Goal: Information Seeking & Learning: Learn about a topic

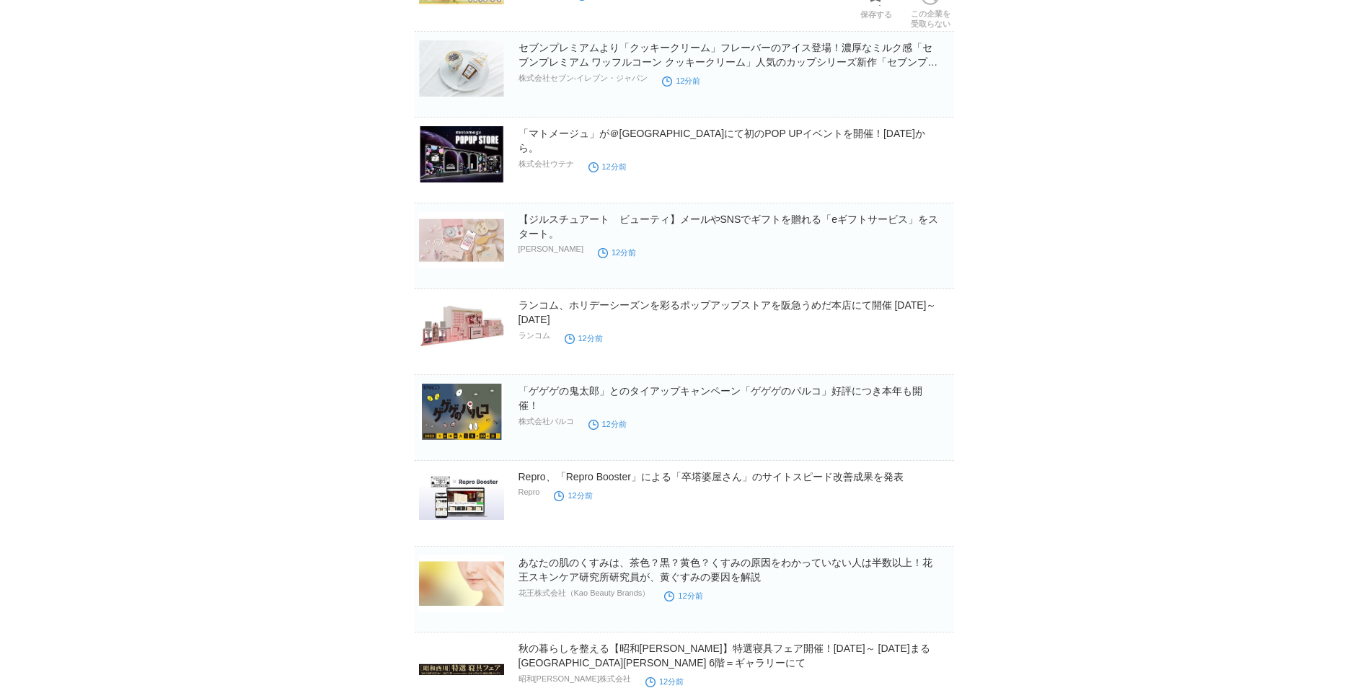
scroll to position [2525, 0]
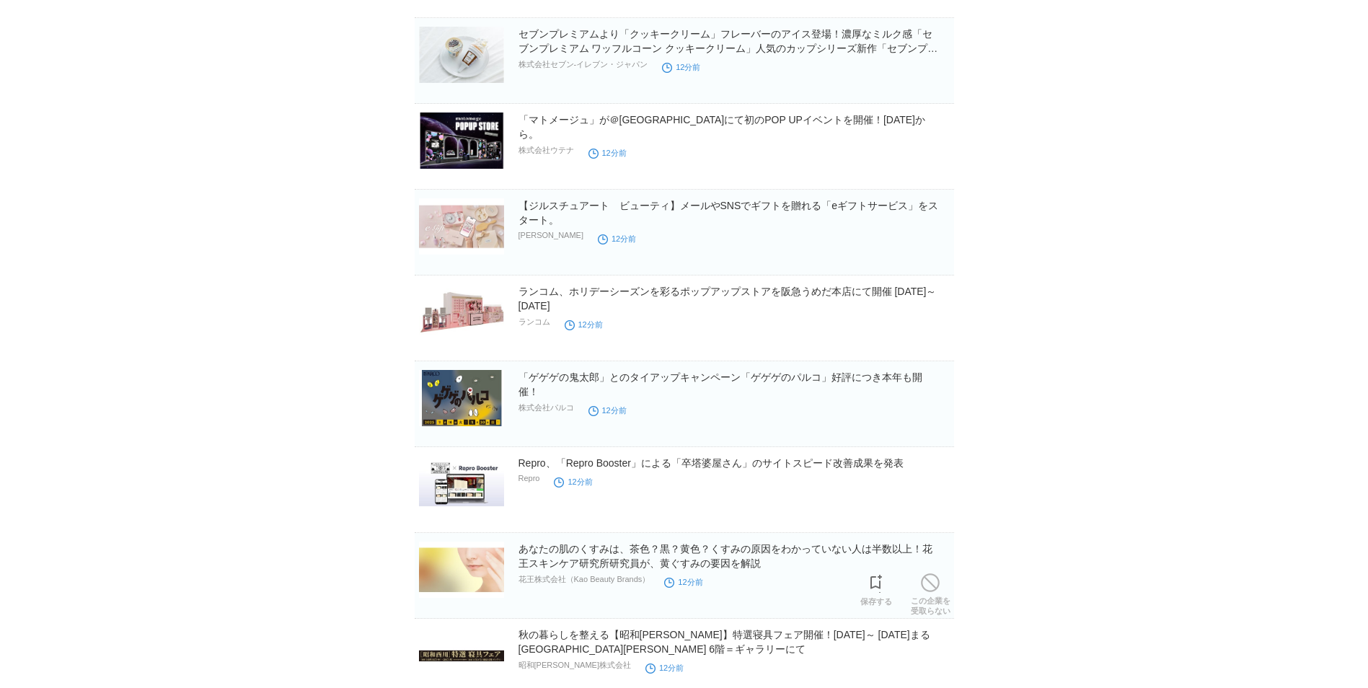
click at [529, 576] on div "あなたの肌のくすみは、茶色？黒？黄色？くすみの原因をわかっていない人は半数以上！花王スキンケア研究所研究員が、黄ぐすみの要因を解説 花王株式会社（Kao Be…" at bounding box center [735, 566] width 433 height 48
click at [537, 560] on link "あなたの肌のくすみは、茶色？黒？黄色？くすみの原因をわかっていない人は半数以上！花王スキンケア研究所研究員が、黄ぐすみの要因を解説" at bounding box center [726, 556] width 414 height 26
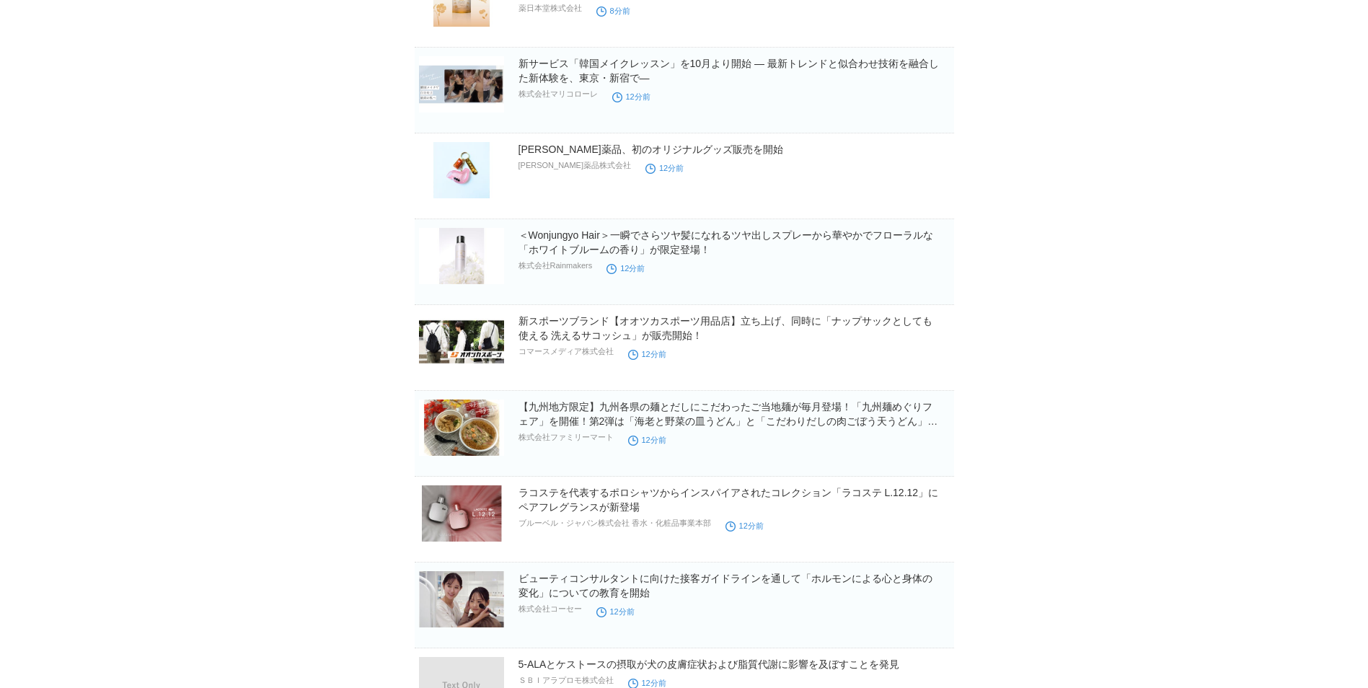
scroll to position [0, 0]
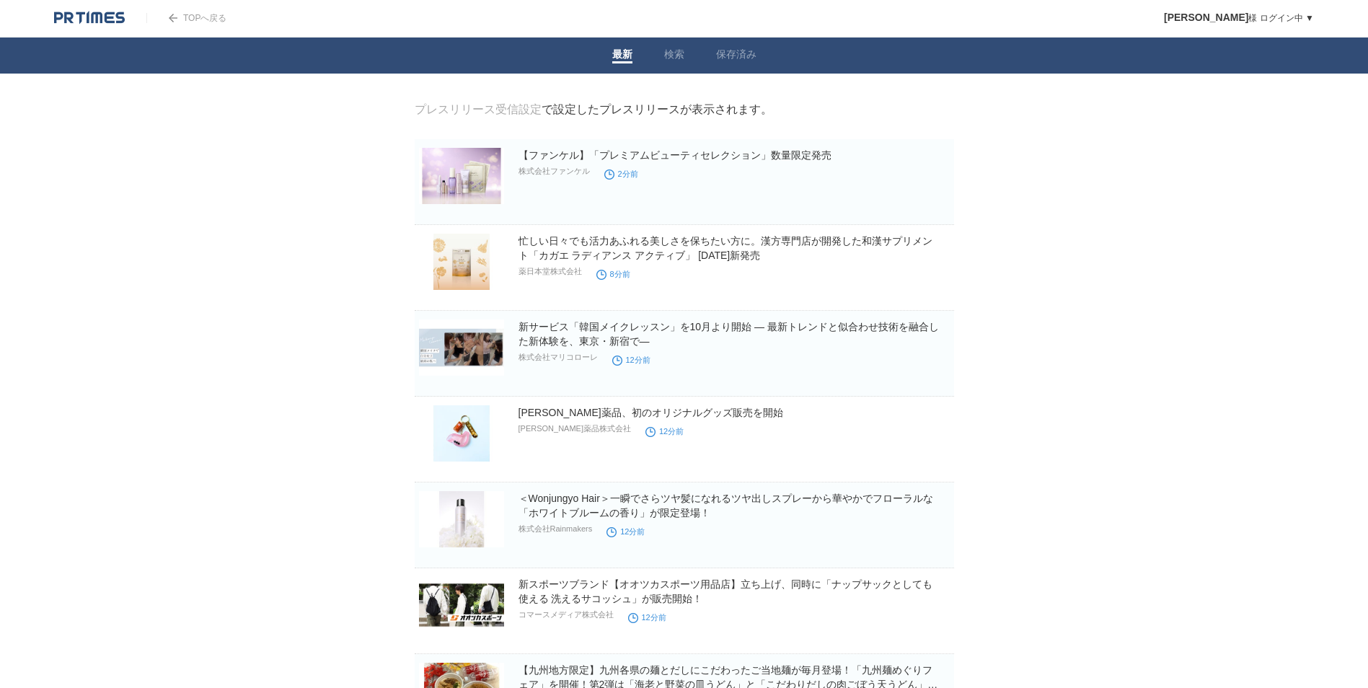
click at [613, 60] on link "最新" at bounding box center [622, 55] width 20 height 15
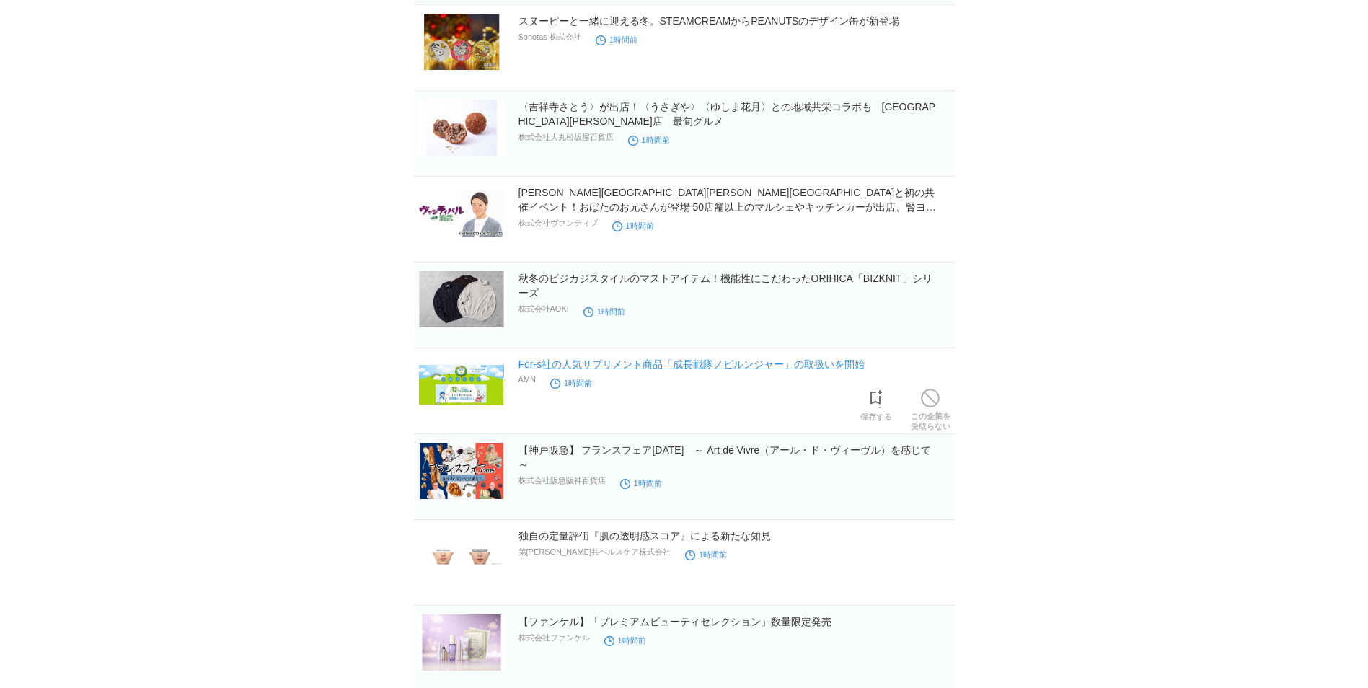
scroll to position [2092, 0]
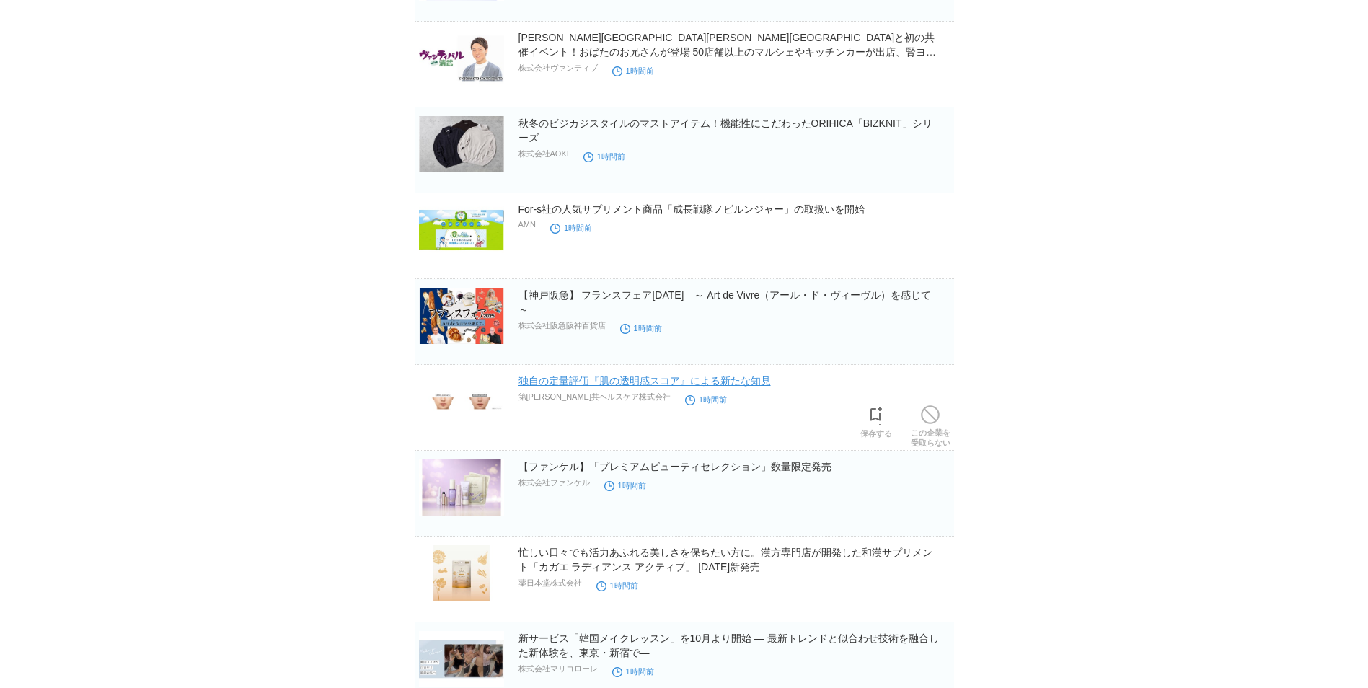
click at [559, 383] on link "独自の定量評価『肌の透明感スコア』による新たな知見" at bounding box center [645, 381] width 252 height 12
